Goal: Task Accomplishment & Management: Use online tool/utility

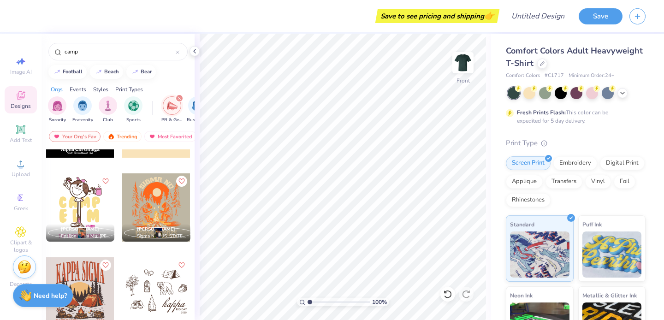
scroll to position [1233, 0]
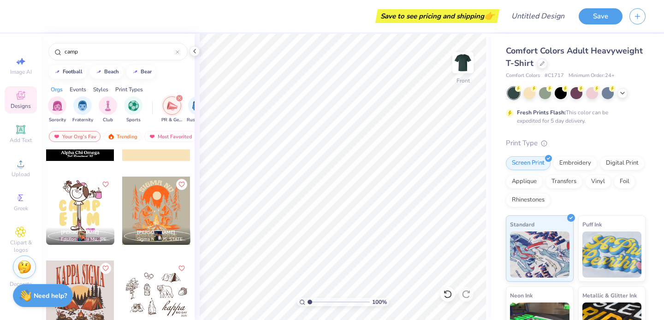
click at [141, 215] on div at bounding box center [156, 211] width 68 height 68
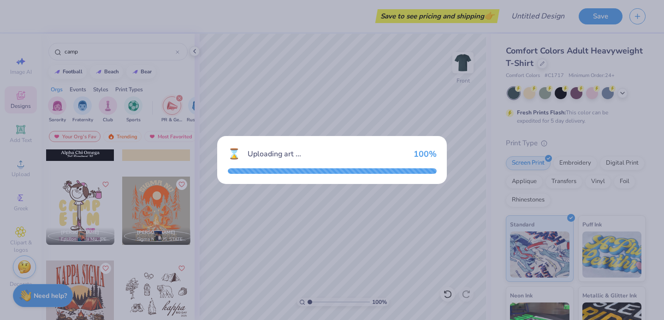
click at [317, 86] on div "⌛ Uploading art ... 100 %" at bounding box center [332, 160] width 664 height 320
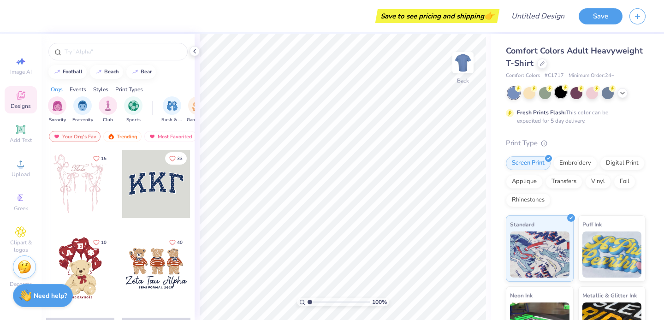
click at [560, 94] on div at bounding box center [561, 92] width 12 height 12
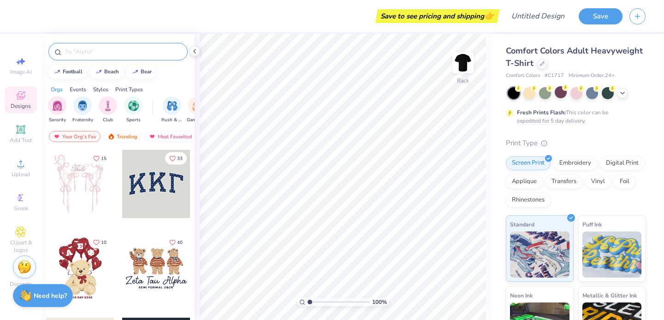
click at [149, 44] on div at bounding box center [117, 52] width 139 height 18
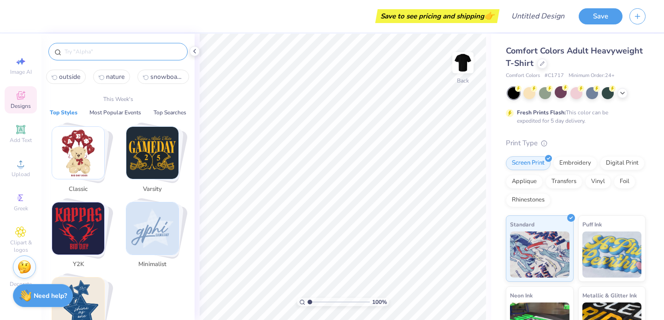
click at [144, 48] on input "text" at bounding box center [123, 51] width 118 height 9
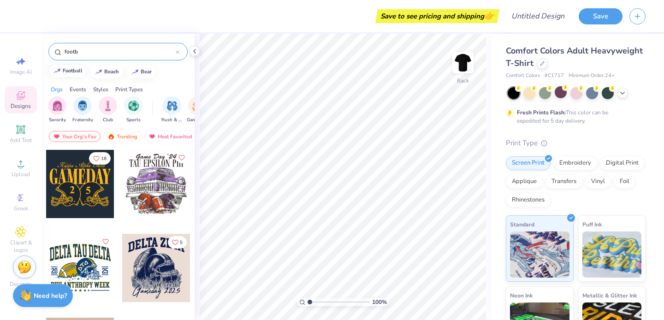
click at [74, 72] on div "football" at bounding box center [73, 70] width 20 height 5
type input "football"
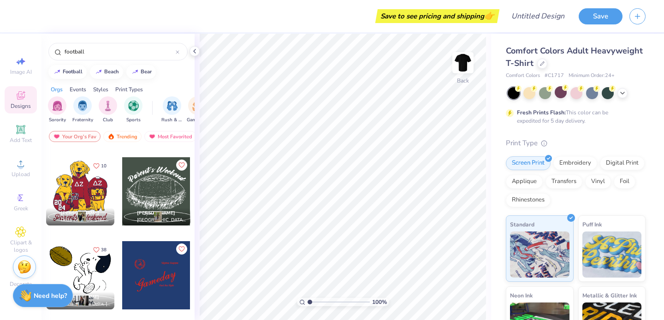
scroll to position [414, 0]
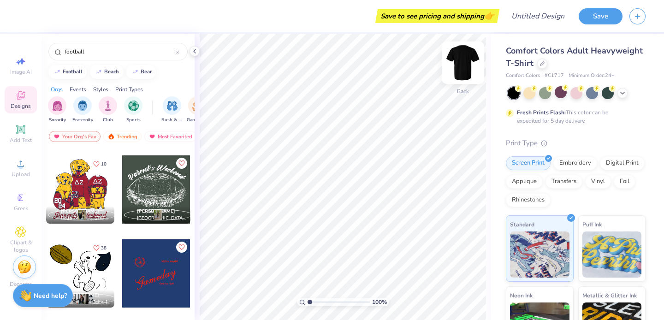
click at [471, 63] on img at bounding box center [463, 62] width 37 height 37
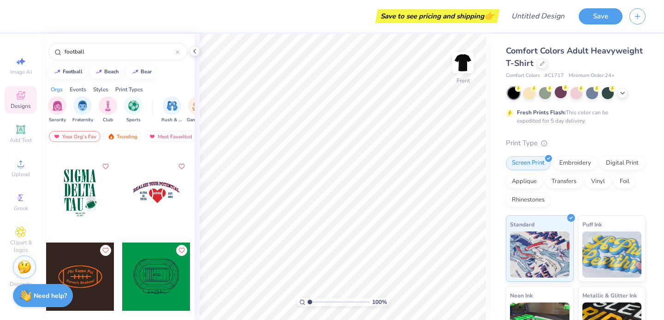
scroll to position [1649, 0]
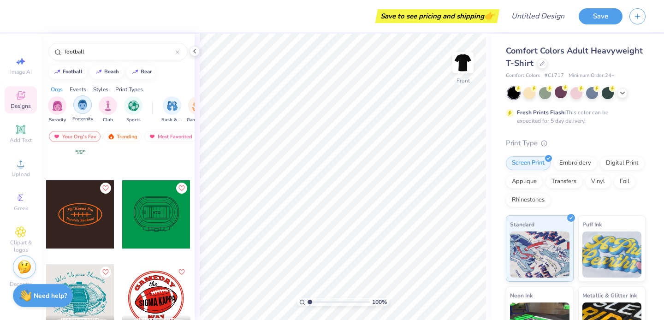
click at [78, 107] on img "filter for Fraternity" at bounding box center [83, 105] width 10 height 11
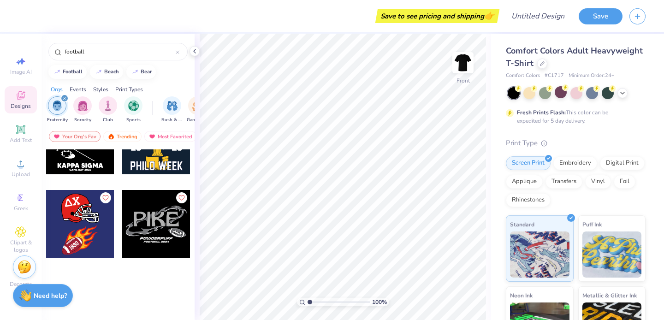
scroll to position [3252, 0]
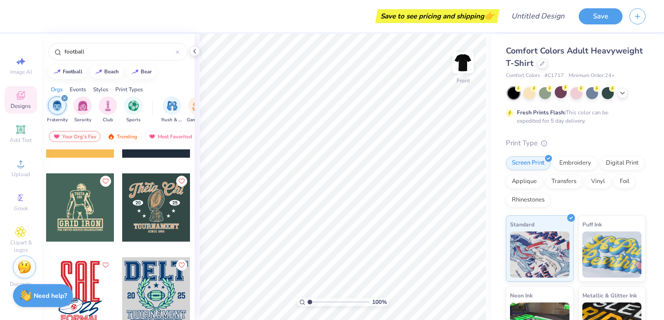
click at [62, 96] on div "filter for Fraternity" at bounding box center [64, 98] width 8 height 8
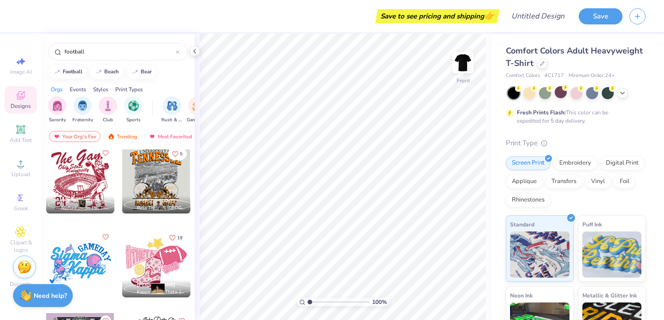
scroll to position [5876, 0]
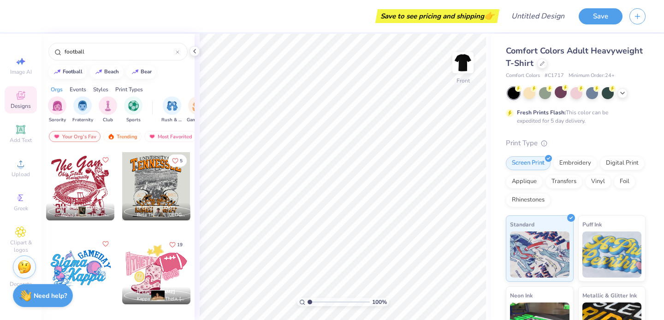
click at [100, 184] on div at bounding box center [80, 186] width 68 height 68
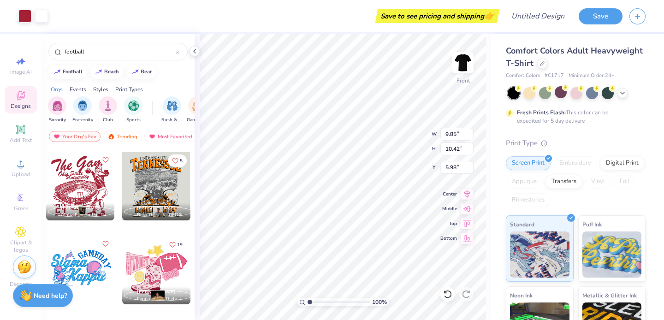
type input "5.98"
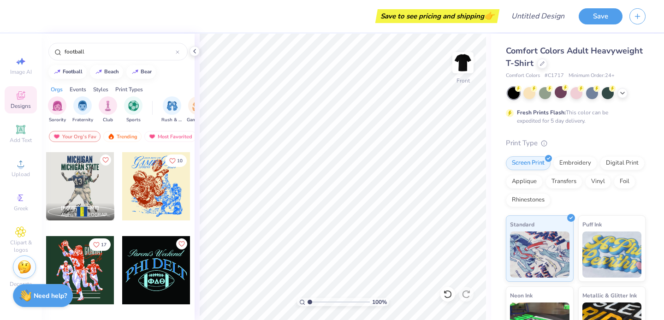
scroll to position [1000, 0]
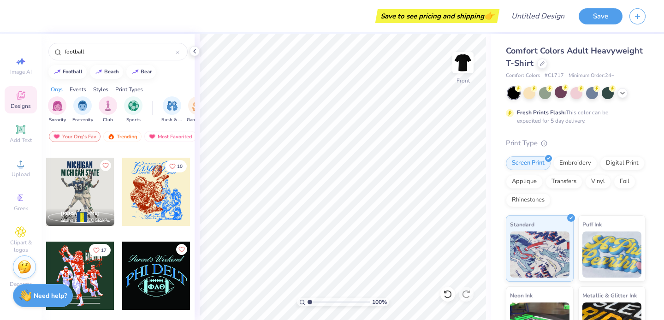
click at [151, 205] on div at bounding box center [156, 192] width 68 height 68
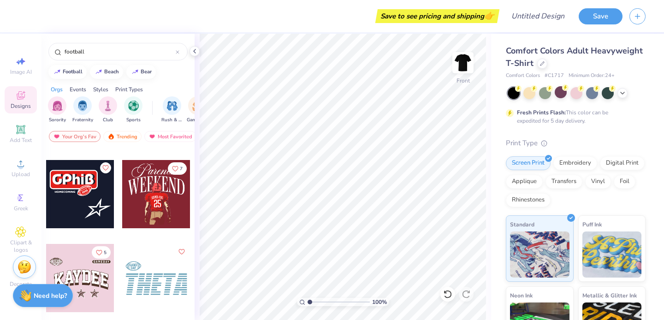
scroll to position [3488, 0]
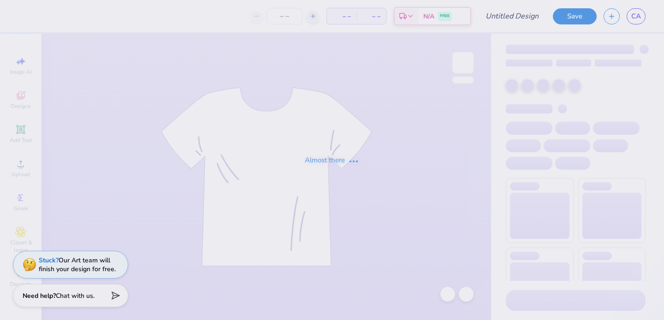
type input "PEK FOOTBALL"
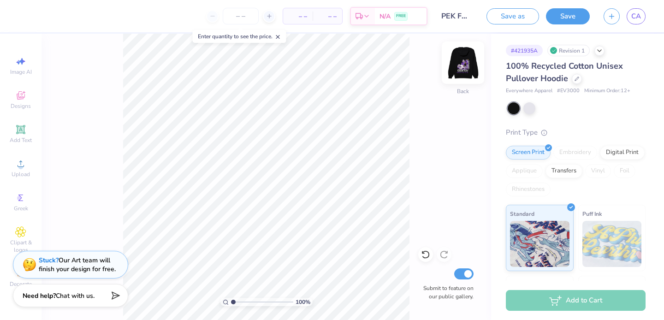
click at [467, 67] on img at bounding box center [463, 62] width 37 height 37
click at [574, 75] on div at bounding box center [577, 78] width 10 height 10
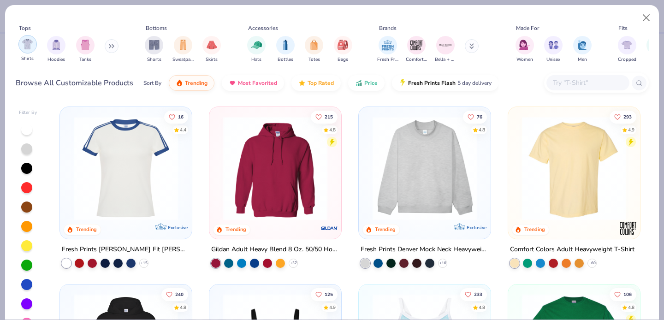
click at [32, 43] on img "filter for Shirts" at bounding box center [27, 44] width 11 height 11
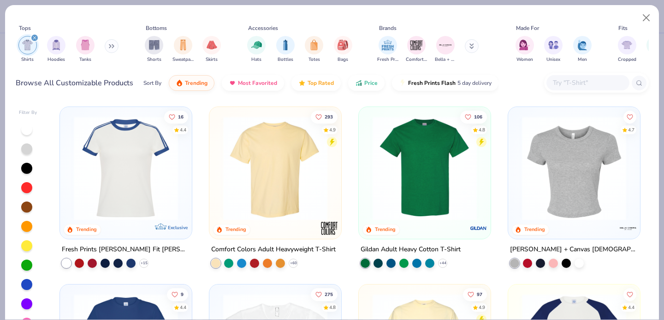
click at [257, 183] on img at bounding box center [276, 168] width 114 height 104
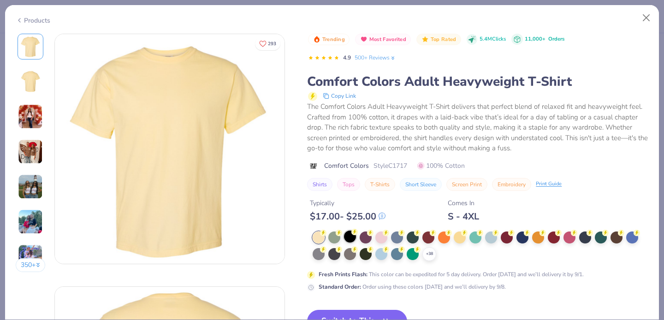
click at [348, 237] on div at bounding box center [350, 237] width 12 height 12
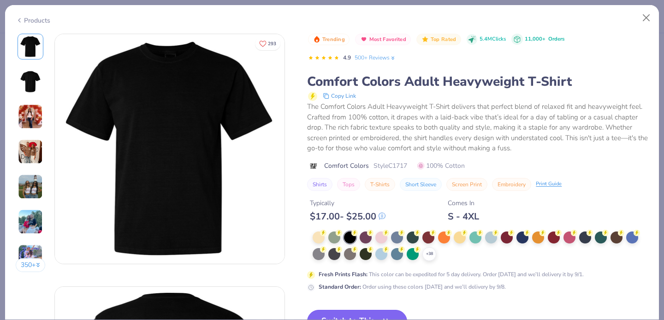
click at [385, 315] on icon "button" at bounding box center [386, 321] width 13 height 13
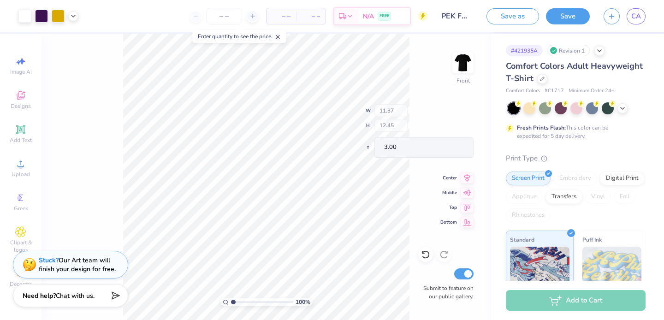
type input "3.00"
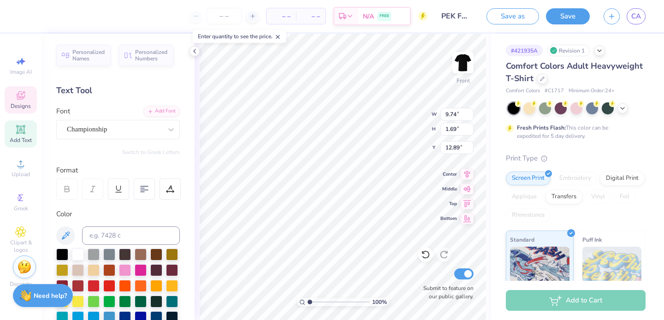
type textarea "HOMECOMING"
type input "1.42"
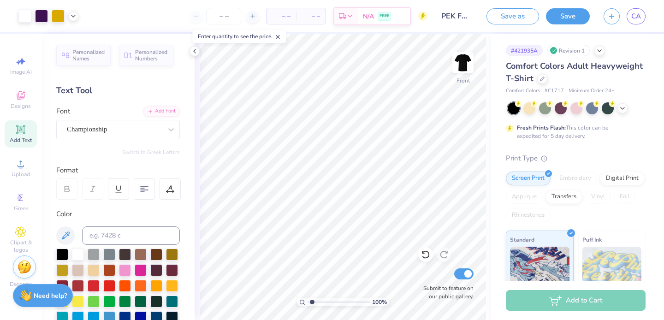
click at [312, 305] on input "range" at bounding box center [339, 302] width 62 height 8
type input "10.50"
type input "1.47"
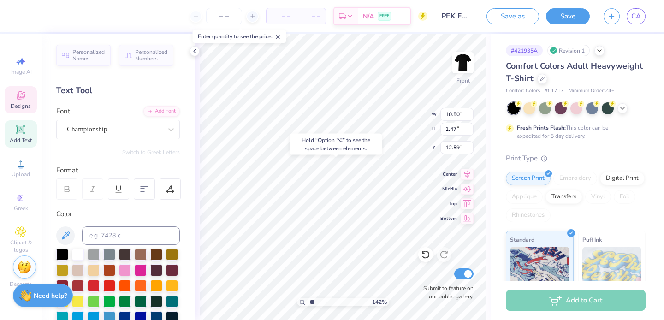
type input "13.01"
type input "4.86"
type input "0.43"
type input "14.72"
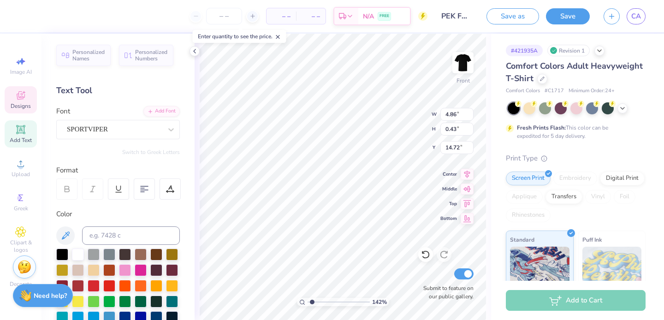
type textarea "Harrisonburg, VA"
type input "14.89"
type input "2.58"
type input "0.64"
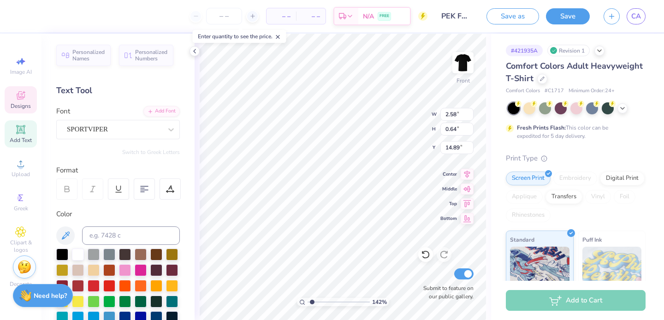
type input "14.81"
type input "14.88"
type textarea "2"
type textarea "fall 2025"
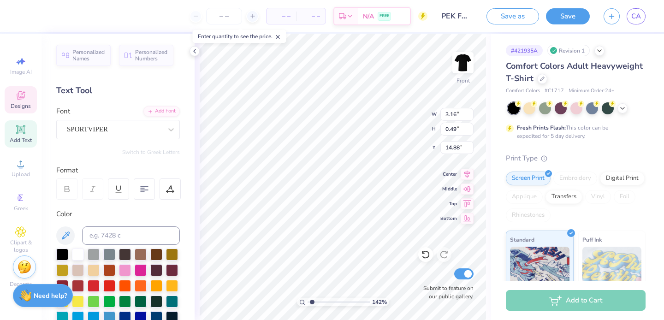
scroll to position [0, 1]
type input "14.88"
click at [306, 302] on div "142 %" at bounding box center [343, 302] width 92 height 8
type input "1"
click at [308, 302] on input "range" at bounding box center [339, 302] width 62 height 8
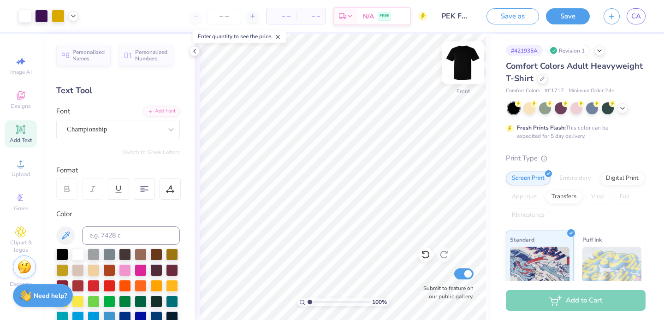
click at [467, 60] on img at bounding box center [463, 62] width 37 height 37
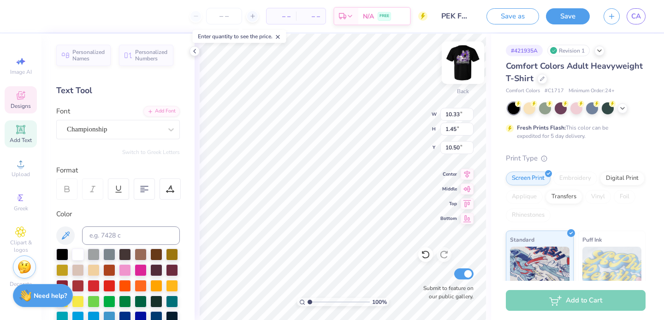
type textarea "P"
type textarea "PHI EPSILON KAPPA"
type input "3.77"
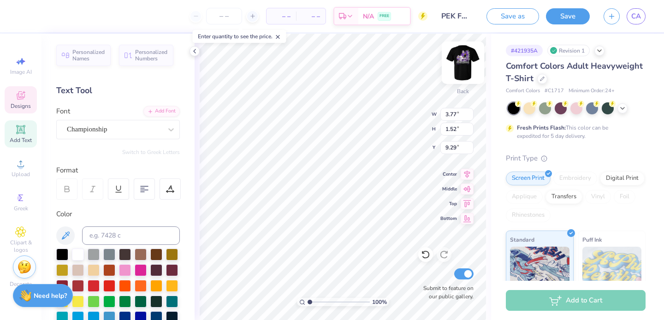
type input "1.52"
type input "3.00"
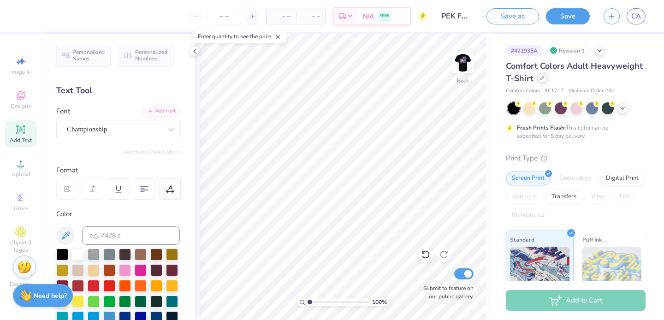
click at [542, 81] on div at bounding box center [543, 78] width 10 height 10
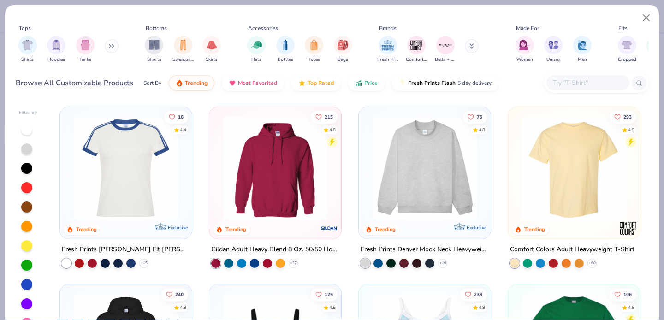
click at [36, 43] on div "Shirts Hoodies Tanks" at bounding box center [69, 49] width 106 height 34
click at [34, 43] on div "filter for Shirts" at bounding box center [27, 44] width 18 height 18
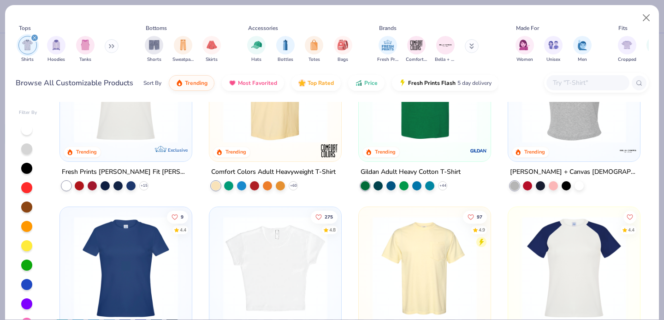
scroll to position [184, 0]
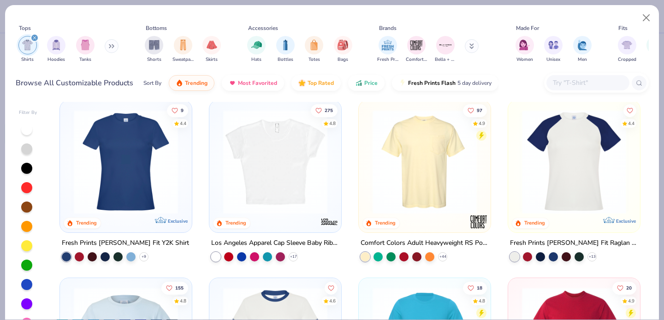
click at [403, 183] on img at bounding box center [425, 162] width 114 height 104
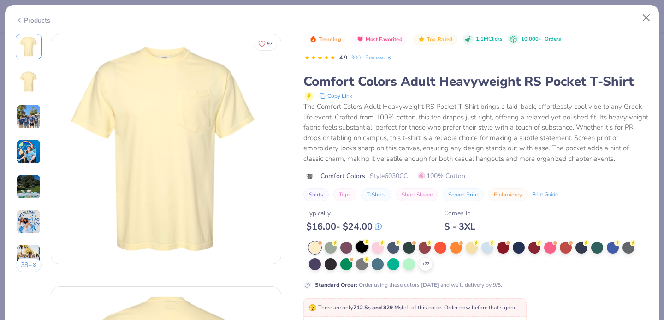
click at [365, 245] on div at bounding box center [362, 247] width 12 height 12
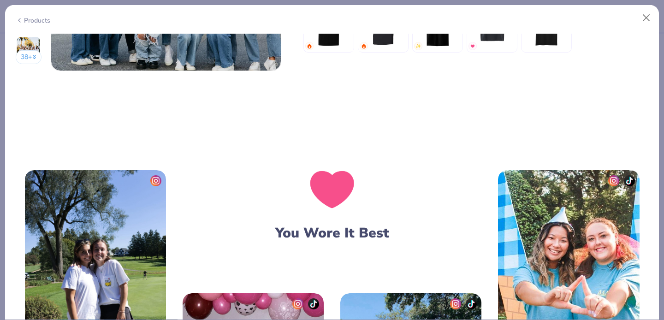
scroll to position [1432, 0]
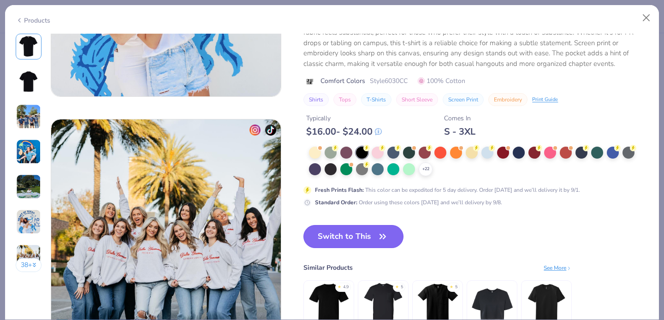
click at [363, 231] on button "Switch to This" at bounding box center [354, 236] width 100 height 23
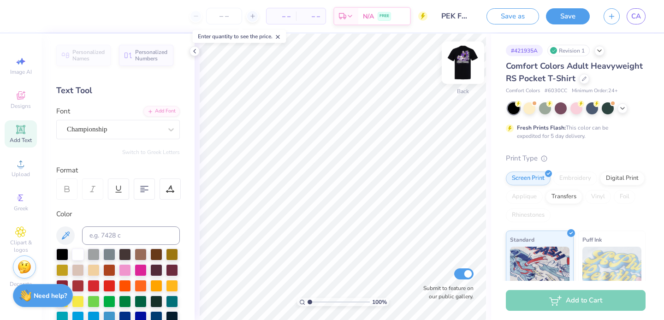
click at [467, 59] on img at bounding box center [463, 62] width 37 height 37
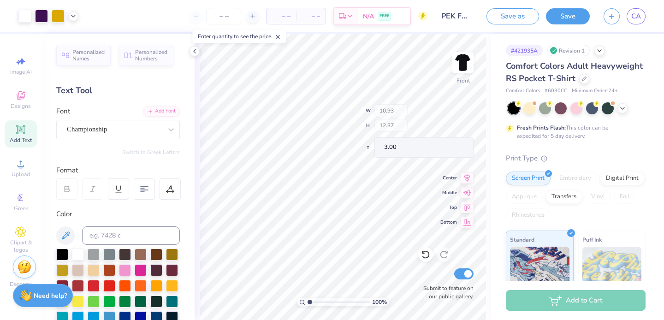
type input "3.00"
click at [457, 67] on img at bounding box center [463, 63] width 18 height 18
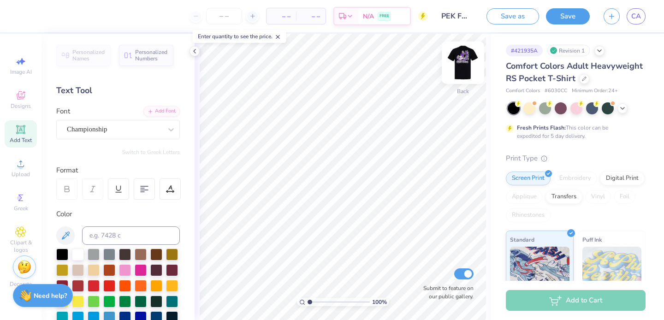
click at [464, 74] on img at bounding box center [463, 62] width 37 height 37
click at [460, 65] on img at bounding box center [463, 62] width 37 height 37
click at [318, 300] on input "range" at bounding box center [339, 302] width 62 height 8
paste input "1.52"
click at [313, 301] on input "range" at bounding box center [339, 302] width 62 height 8
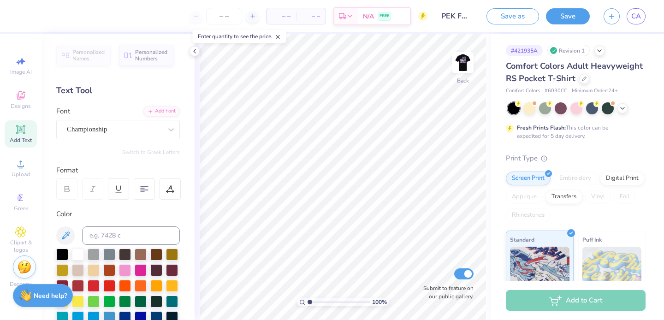
click at [309, 302] on input "range" at bounding box center [339, 302] width 62 height 8
type input "2.54"
click at [319, 301] on input "range" at bounding box center [339, 302] width 62 height 8
type textarea "PHI EPSILON KAPPA"
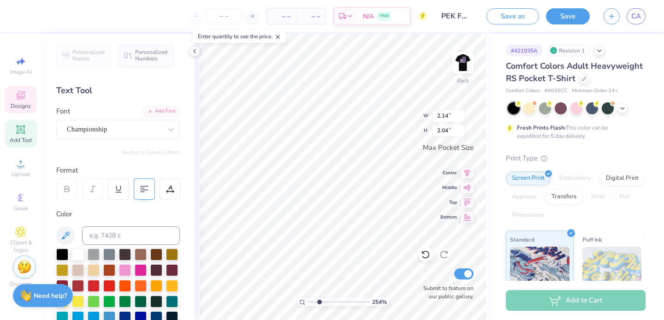
click at [138, 191] on div at bounding box center [144, 189] width 21 height 21
type input "2.55"
type input "2.43"
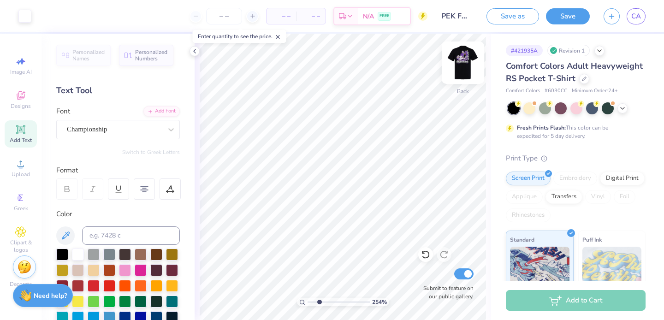
click at [461, 59] on img at bounding box center [463, 62] width 37 height 37
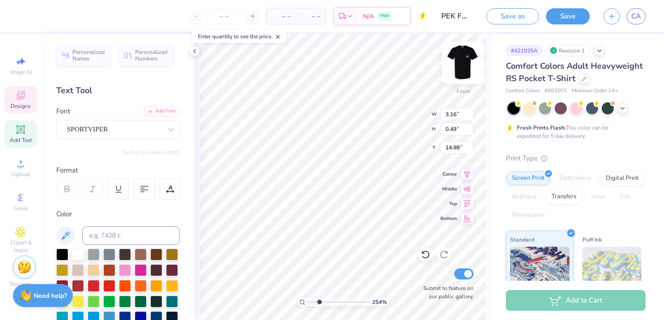
click at [461, 61] on img at bounding box center [463, 62] width 37 height 37
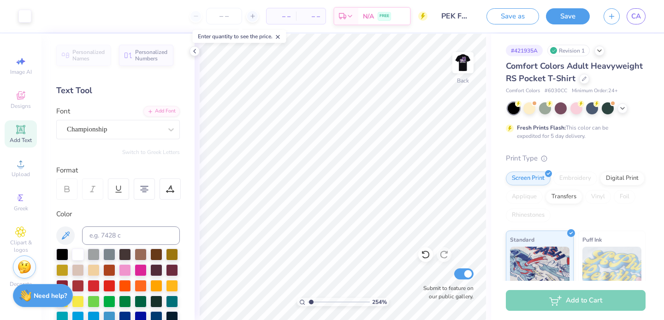
click at [311, 302] on input "range" at bounding box center [339, 302] width 62 height 8
type input "1"
click at [308, 302] on input "range" at bounding box center [339, 302] width 62 height 8
click at [456, 66] on img at bounding box center [463, 62] width 37 height 37
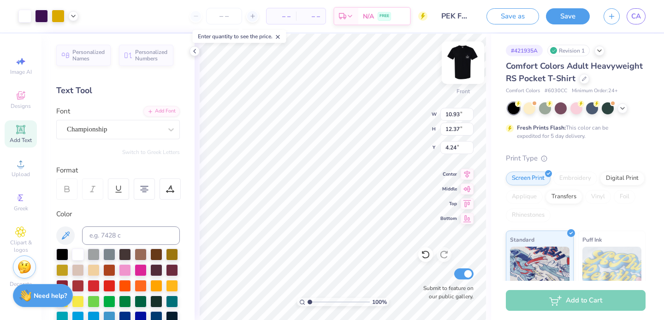
type input "4.24"
type input "12.78"
type input "14.46"
type input "3.00"
click at [458, 66] on img at bounding box center [463, 62] width 37 height 37
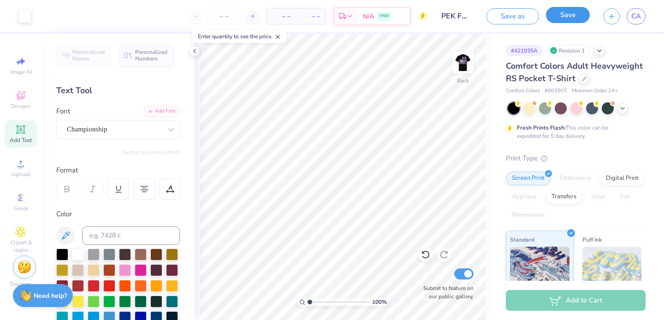
click at [564, 21] on button "Save" at bounding box center [568, 15] width 44 height 16
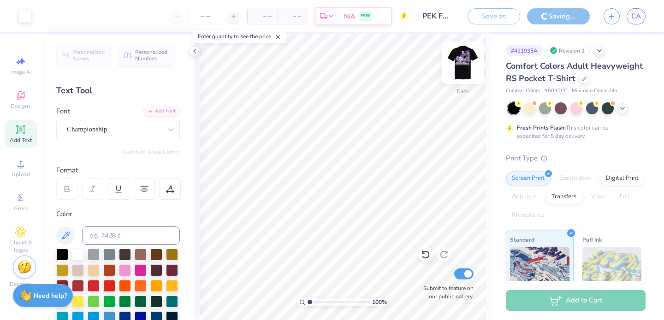
click at [459, 55] on img at bounding box center [463, 62] width 37 height 37
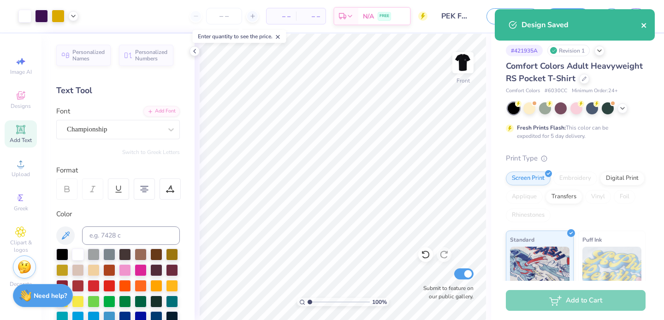
click at [646, 25] on icon "close" at bounding box center [644, 25] width 6 height 7
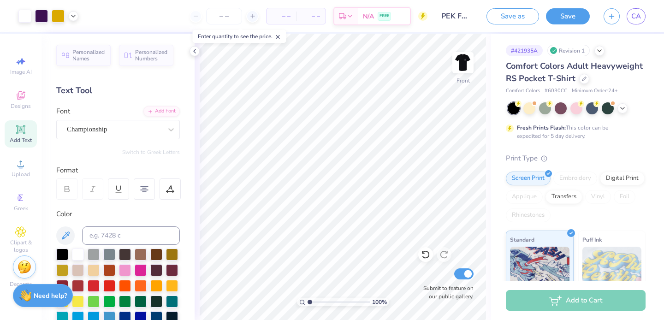
click at [640, 18] on div "Design Saved" at bounding box center [575, 28] width 164 height 42
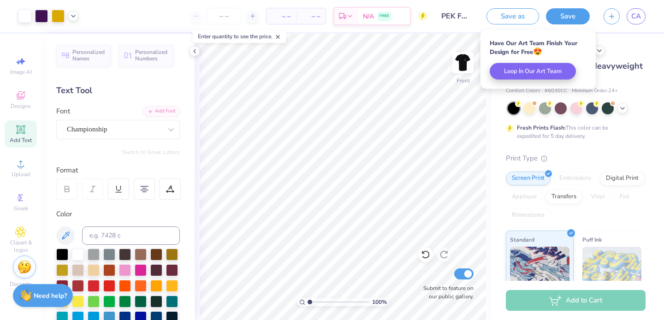
click at [640, 18] on span "CA" at bounding box center [637, 16] width 10 height 11
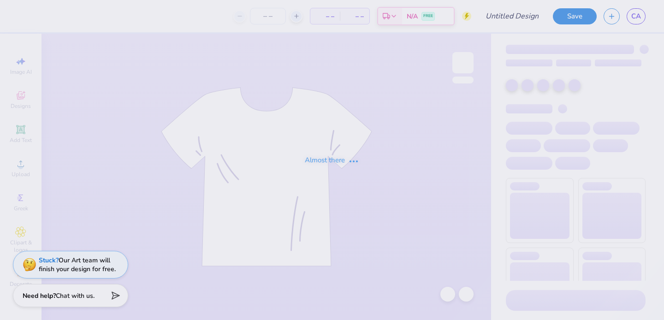
type input "PEK FOOTBALL"
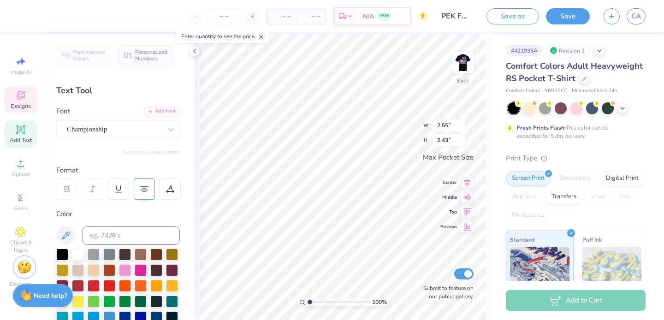
click at [149, 188] on div at bounding box center [144, 189] width 21 height 21
click at [153, 188] on div at bounding box center [144, 189] width 21 height 21
type input "2.55"
click at [321, 299] on input "range" at bounding box center [339, 302] width 62 height 8
click at [311, 305] on input "range" at bounding box center [339, 302] width 62 height 8
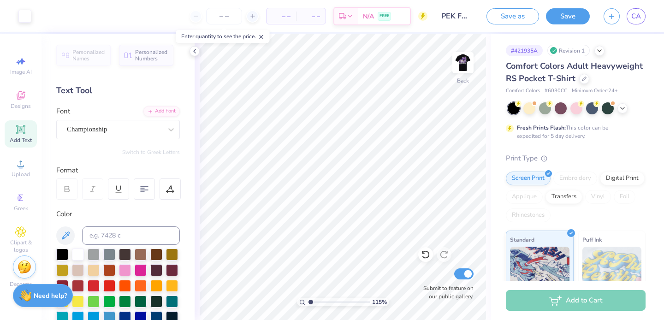
click at [310, 302] on input "range" at bounding box center [339, 302] width 62 height 8
click at [320, 299] on input "range" at bounding box center [339, 302] width 62 height 8
click at [335, 302] on input "range" at bounding box center [339, 302] width 62 height 8
click at [318, 306] on input "range" at bounding box center [339, 302] width 62 height 8
type input "1"
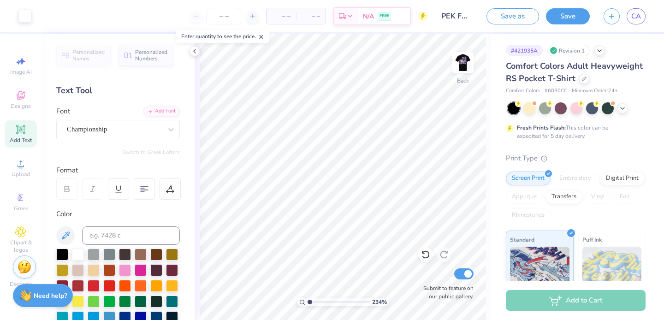
click at [309, 302] on input "range" at bounding box center [339, 302] width 62 height 8
click at [561, 18] on button "Save" at bounding box center [568, 15] width 44 height 16
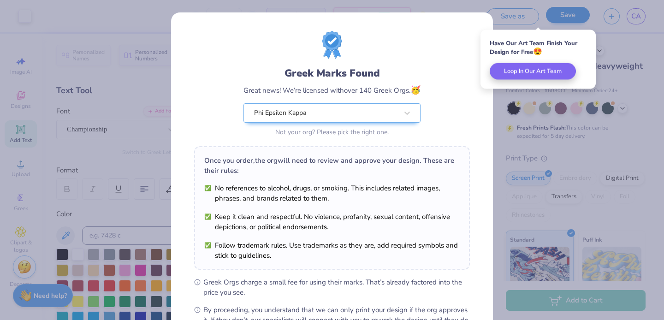
scroll to position [112, 0]
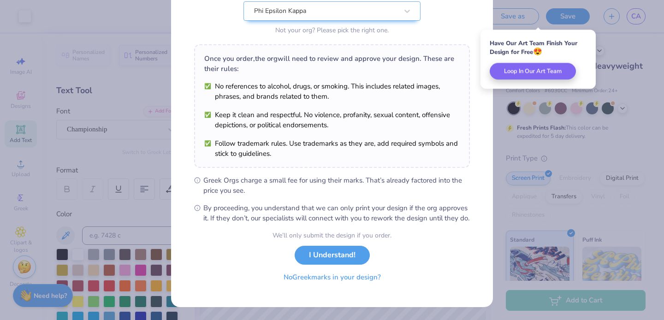
click at [353, 279] on button "No Greek marks in your design?" at bounding box center [332, 277] width 113 height 19
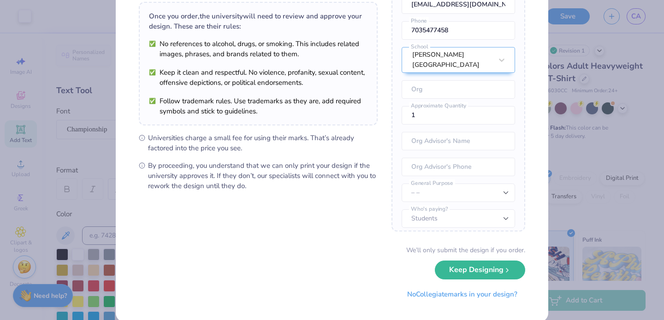
scroll to position [81, 0]
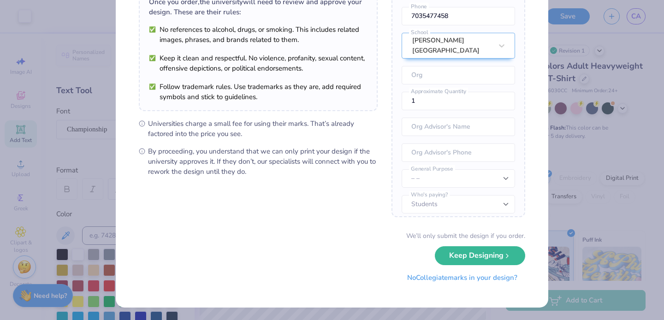
click at [489, 282] on button "No Collegiate marks in your design?" at bounding box center [463, 278] width 126 height 19
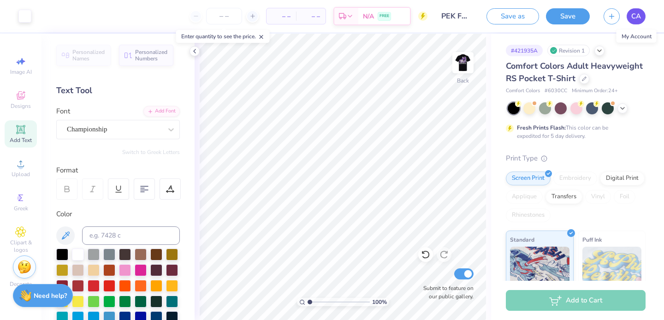
click at [638, 12] on span "CA" at bounding box center [637, 16] width 10 height 11
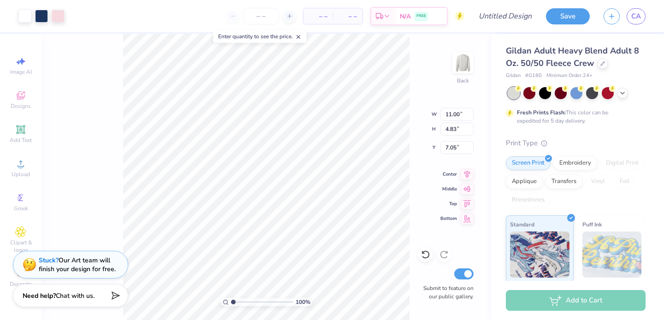
type input "0.59"
click at [642, 17] on link "CA" at bounding box center [636, 16] width 19 height 16
